Goal: Task Accomplishment & Management: Manage account settings

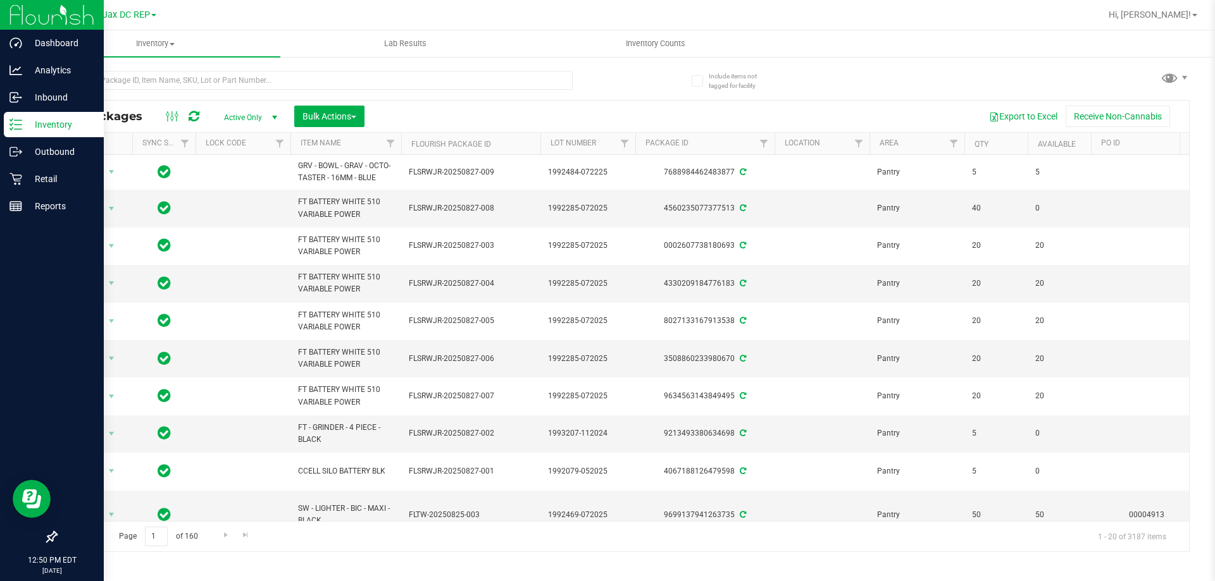
click at [26, 121] on p "Inventory" at bounding box center [60, 124] width 76 height 15
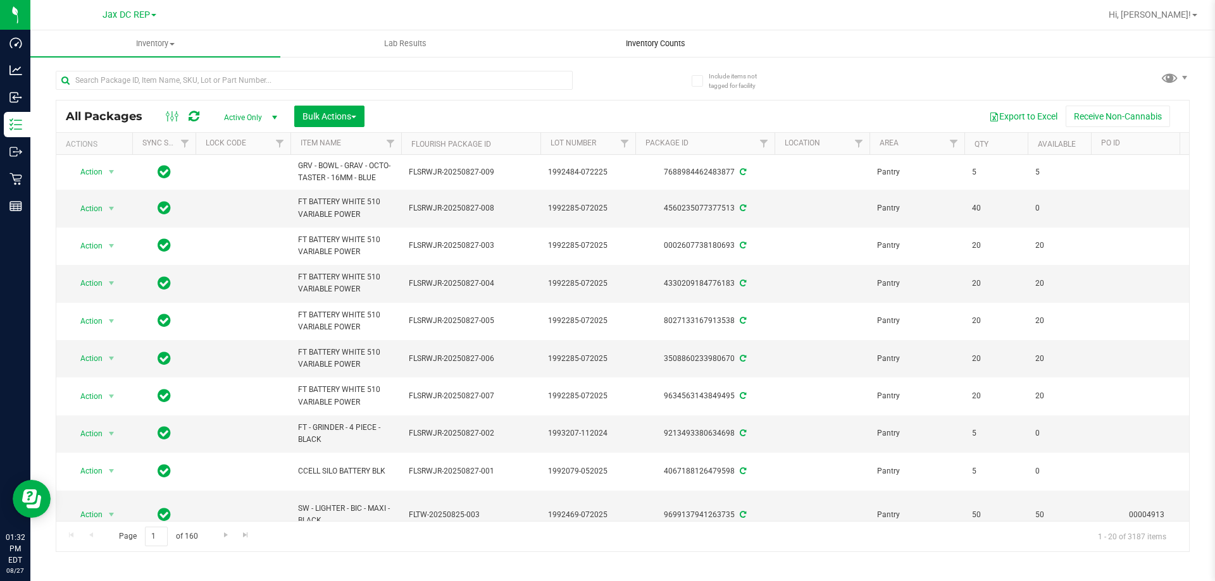
click at [641, 56] on uib-tab-heading "Inventory Counts" at bounding box center [655, 43] width 249 height 25
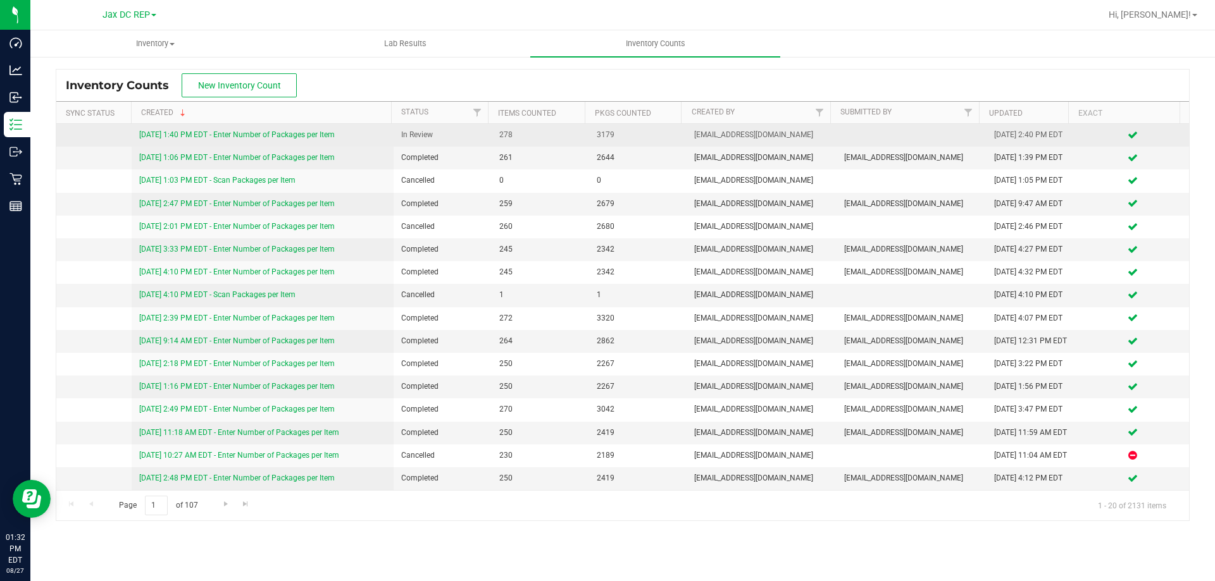
click at [304, 137] on link "[DATE] 1:40 PM EDT - Enter Number of Packages per Item" at bounding box center [236, 134] width 195 height 9
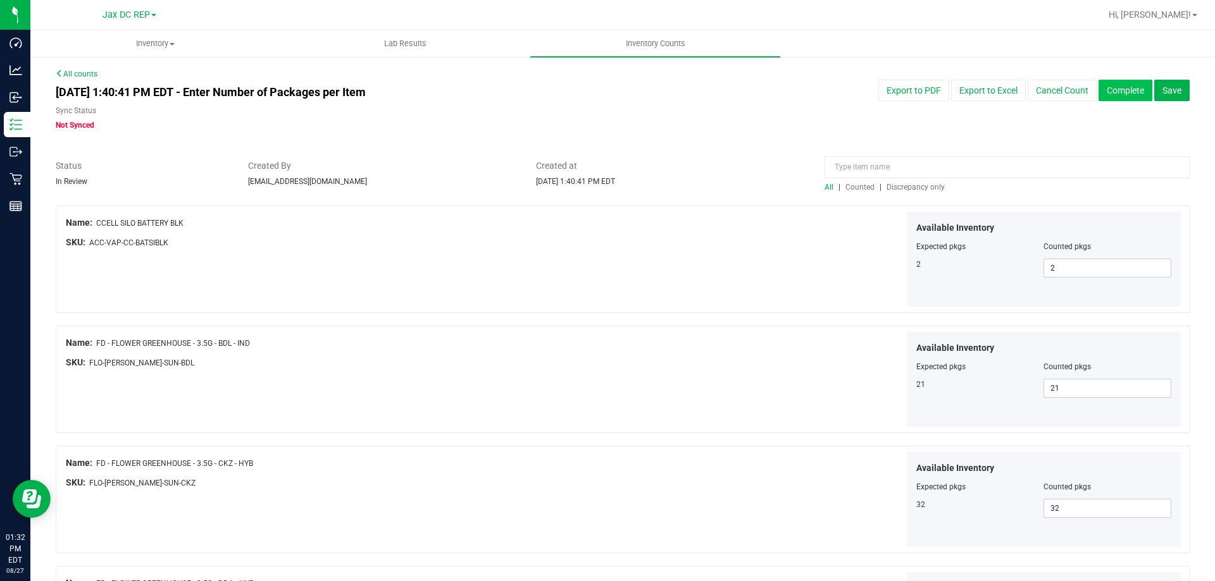
click at [1101, 97] on button "Complete" at bounding box center [1125, 91] width 54 height 22
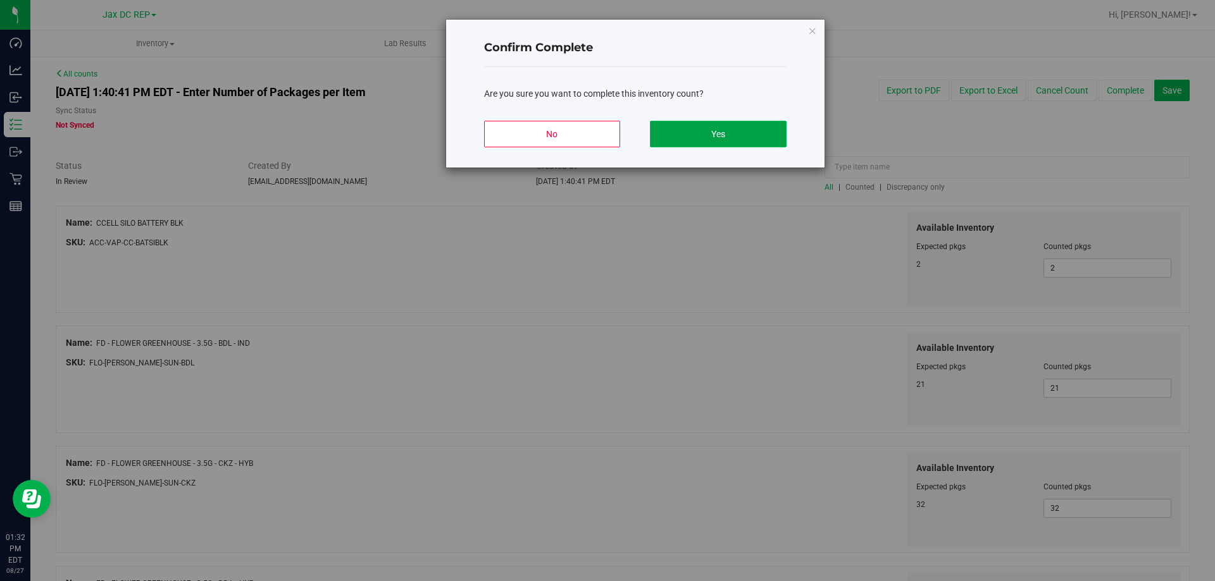
click at [765, 130] on button "Yes" at bounding box center [718, 134] width 136 height 27
